Goal: Navigation & Orientation: Find specific page/section

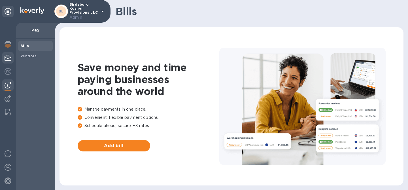
click at [8, 59] on img at bounding box center [8, 57] width 7 height 7
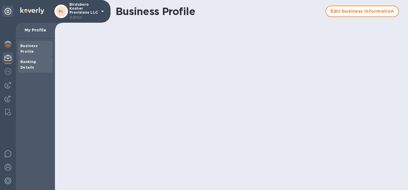
click at [35, 60] on b "Banking Details" at bounding box center [28, 65] width 16 height 10
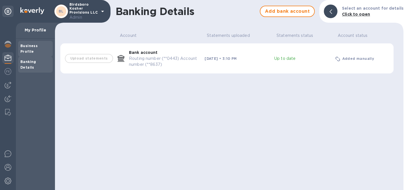
click at [37, 46] on b "Business Profile" at bounding box center [28, 49] width 17 height 10
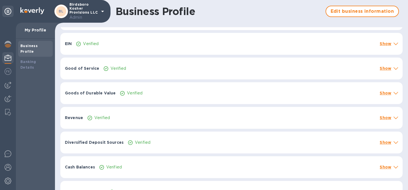
scroll to position [143, 0]
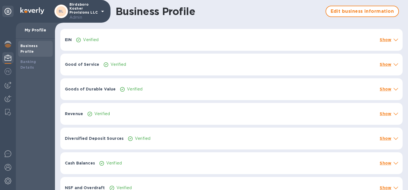
click at [389, 39] on div "Show" at bounding box center [386, 40] width 14 height 8
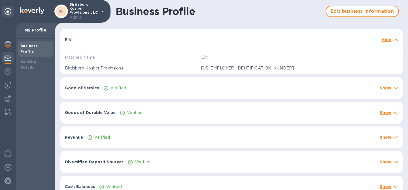
click at [389, 39] on div "Hide" at bounding box center [387, 40] width 12 height 8
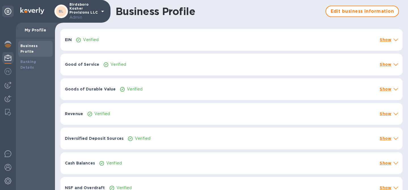
click at [387, 64] on p "Show" at bounding box center [386, 65] width 12 height 6
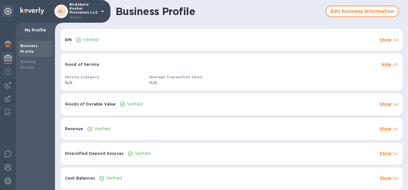
click at [387, 64] on p "Hide" at bounding box center [387, 65] width 10 height 6
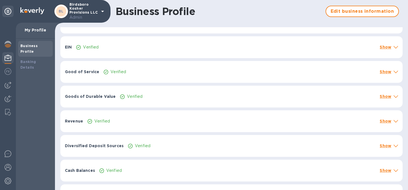
scroll to position [144, 0]
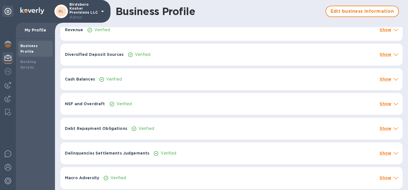
click at [383, 80] on p "Show" at bounding box center [386, 79] width 12 height 6
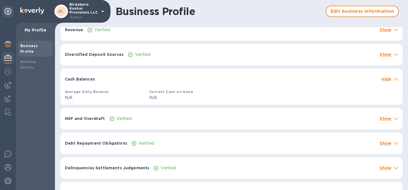
scroll to position [227, 0]
click at [386, 78] on p "Hide" at bounding box center [387, 79] width 10 height 6
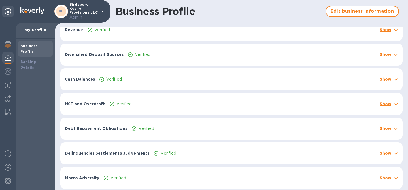
click at [388, 103] on p "Show" at bounding box center [386, 104] width 12 height 6
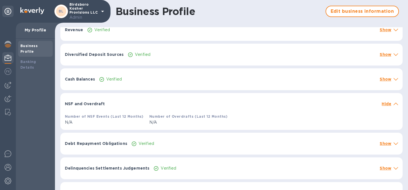
click at [388, 103] on p "Hide" at bounding box center [387, 104] width 10 height 6
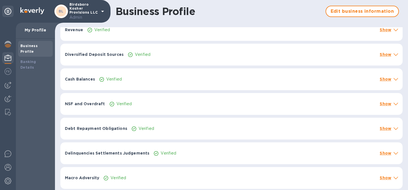
click at [384, 127] on p "Show" at bounding box center [386, 129] width 12 height 6
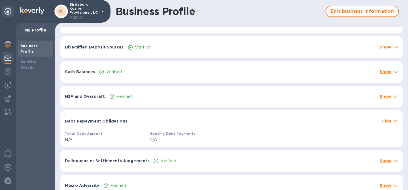
scroll to position [242, 0]
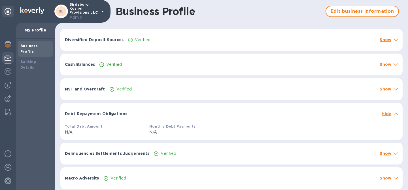
click at [386, 114] on p "Hide" at bounding box center [387, 114] width 10 height 6
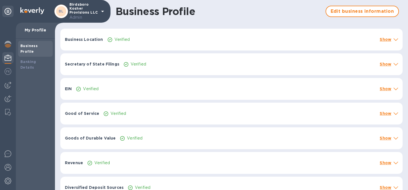
scroll to position [94, 0]
click at [384, 112] on p "Show" at bounding box center [386, 113] width 12 height 6
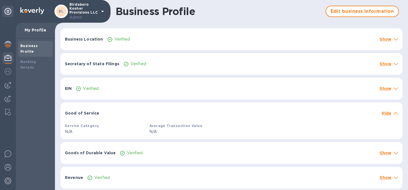
click at [384, 112] on p "Hide" at bounding box center [387, 113] width 10 height 6
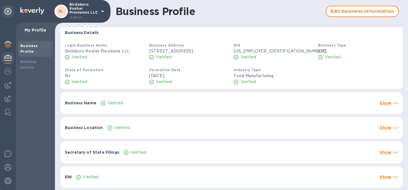
scroll to position [0, 0]
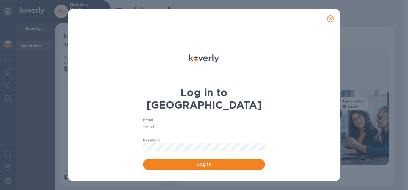
click at [331, 16] on icon "close" at bounding box center [331, 19] width 6 height 6
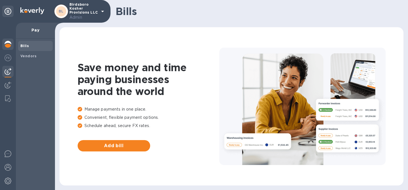
click at [11, 43] on img at bounding box center [8, 44] width 7 height 7
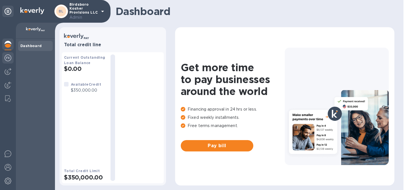
click at [11, 59] on img at bounding box center [8, 57] width 7 height 7
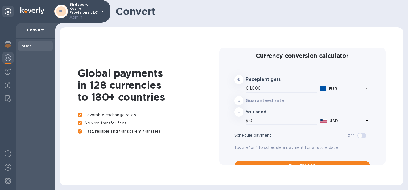
type input "1,170.63"
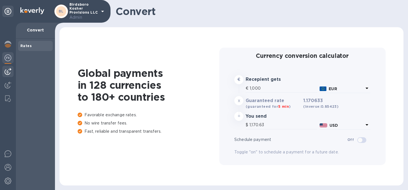
click at [11, 71] on img at bounding box center [8, 71] width 7 height 7
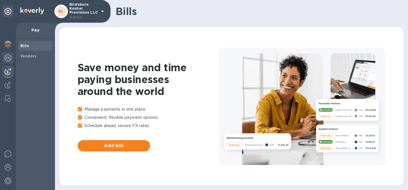
click at [7, 56] on img at bounding box center [8, 57] width 7 height 7
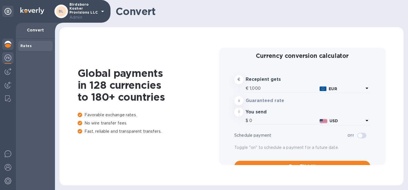
type input "1,170.63"
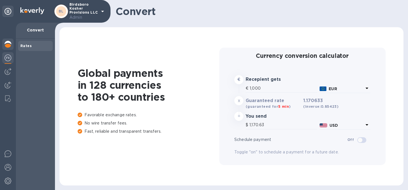
click at [6, 45] on img at bounding box center [8, 44] width 7 height 7
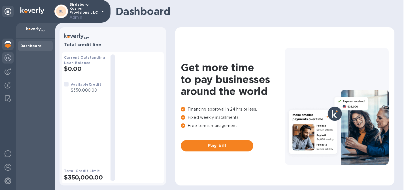
click at [6, 58] on img at bounding box center [8, 57] width 7 height 7
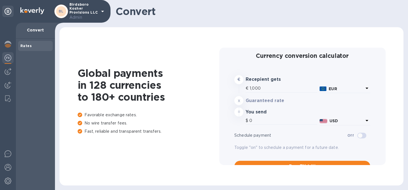
type input "1,170.63"
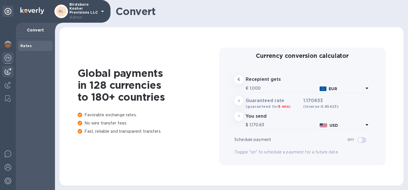
click at [10, 71] on img at bounding box center [8, 71] width 7 height 7
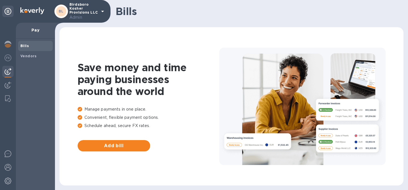
click at [27, 46] on b "Bills" at bounding box center [24, 46] width 9 height 4
click at [9, 166] on img at bounding box center [8, 167] width 7 height 7
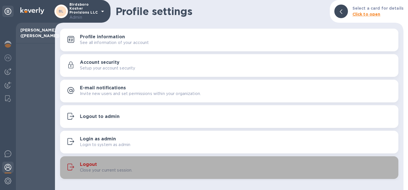
click at [91, 163] on h3 "Logout" at bounding box center [88, 164] width 17 height 5
